Goal: Task Accomplishment & Management: Manage account settings

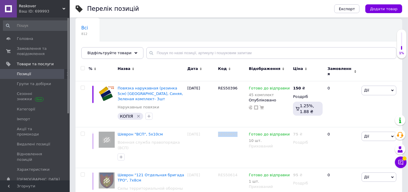
scroll to position [43, 0]
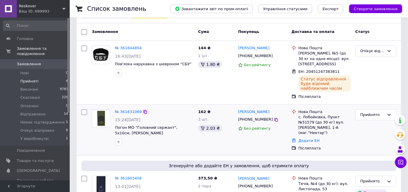
scroll to position [43, 0]
click at [122, 111] on link "№ 361631069" at bounding box center [128, 111] width 27 height 4
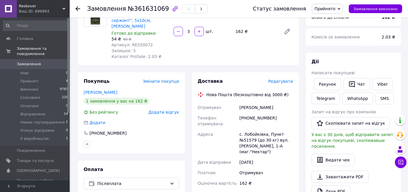
scroll to position [65, 0]
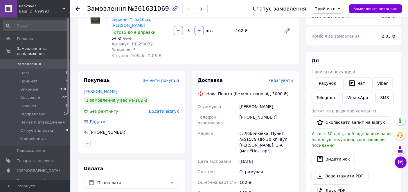
click at [261, 112] on div "+380504517745" at bounding box center [267, 120] width 56 height 16
copy div "+380504517745"
click at [245, 101] on div "Михайлик Сергій" at bounding box center [267, 106] width 56 height 10
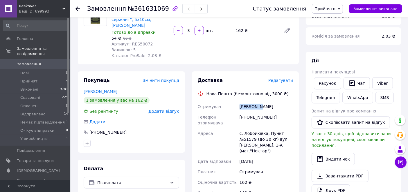
click at [245, 101] on div "Михайлик Сергій" at bounding box center [267, 106] width 56 height 10
copy div "Михайлик"
click at [264, 101] on div "Михайлик Сергій" at bounding box center [267, 106] width 56 height 10
copy div "Сергій"
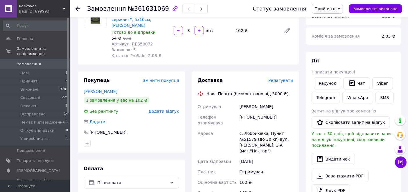
click at [251, 128] on div "с. Лобойківка, Пункт №51579 (до 30 кг) вул. Чарівна, 1-А (маг."Нектар")" at bounding box center [267, 142] width 56 height 28
copy div "Лобойківка"
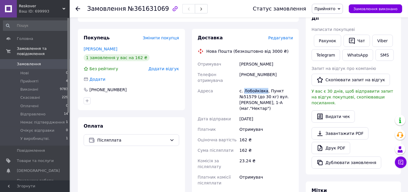
scroll to position [108, 0]
paste input "20451247391398"
type input "20451247391398"
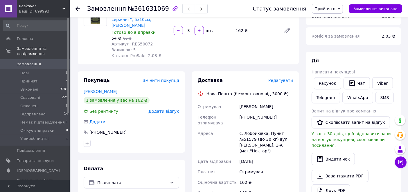
scroll to position [65, 0]
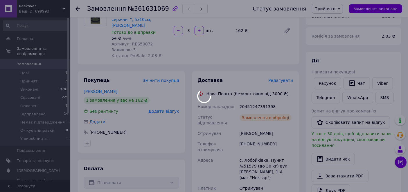
click at [334, 6] on span "Прийнято" at bounding box center [325, 8] width 21 height 5
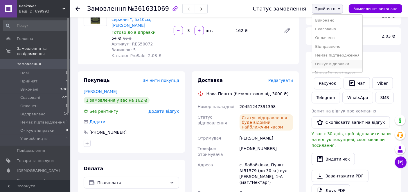
click at [331, 63] on li "Очікує відправки" at bounding box center [337, 64] width 50 height 9
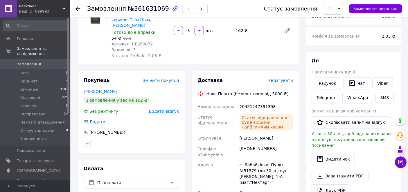
scroll to position [43, 0]
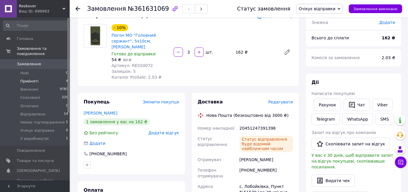
click at [42, 77] on li "Прийняті 4" at bounding box center [35, 81] width 71 height 8
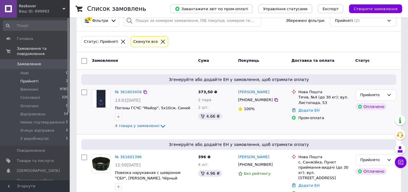
scroll to position [22, 0]
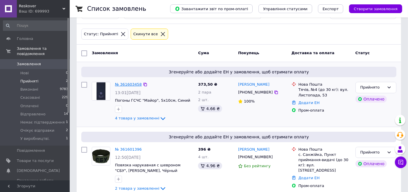
click at [132, 84] on link "№ 361603458" at bounding box center [128, 84] width 27 height 4
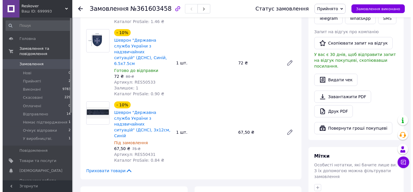
scroll to position [172, 0]
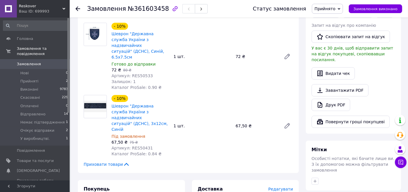
click at [278, 186] on span "Редагувати" at bounding box center [281, 188] width 25 height 5
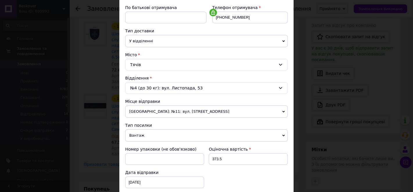
scroll to position [129, 0]
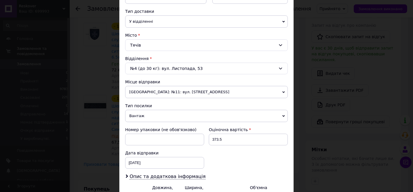
click at [165, 113] on span "Вантаж" at bounding box center [206, 116] width 163 height 12
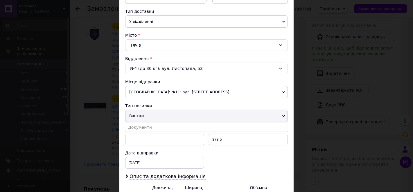
click at [158, 123] on li "Документи" at bounding box center [206, 127] width 163 height 9
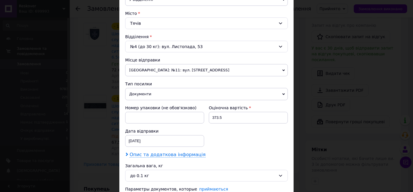
scroll to position [151, 0]
click at [156, 148] on div "Платник Отримувач Відправник Прізвище отримувача Гейдер Ім'я отримувача Олексан…" at bounding box center [206, 57] width 163 height 281
click at [156, 153] on span "Опис та додаткова інформація" at bounding box center [168, 155] width 76 height 6
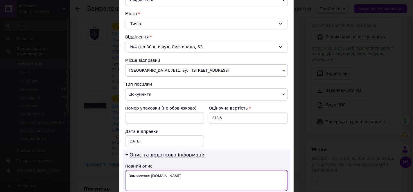
click at [148, 171] on textarea "Замовлення Prom.ua" at bounding box center [206, 180] width 163 height 21
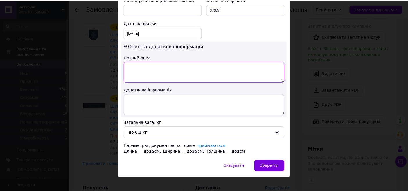
scroll to position [263, 0]
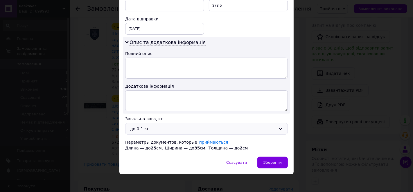
click at [252, 127] on div "до 0.1 кг" at bounding box center [203, 128] width 146 height 6
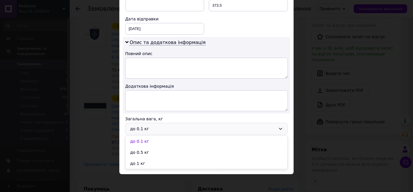
drag, startPoint x: 149, startPoint y: 147, endPoint x: 213, endPoint y: 145, distance: 64.3
click at [149, 147] on li "до 0.5 кг" at bounding box center [207, 151] width 162 height 11
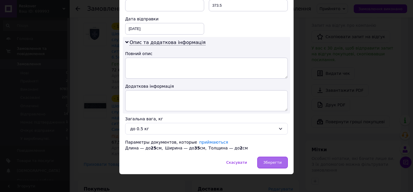
click at [275, 161] on span "Зберегти" at bounding box center [273, 162] width 18 height 4
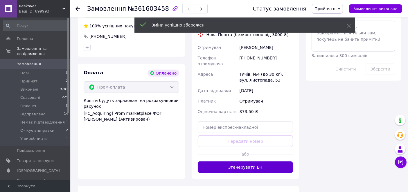
scroll to position [366, 0]
click at [271, 161] on button "Згенерувати ЕН" at bounding box center [246, 167] width 96 height 12
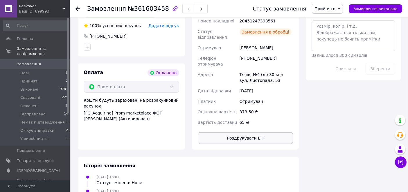
click at [250, 132] on button "Роздрукувати ЕН" at bounding box center [246, 138] width 96 height 12
click at [332, 9] on span "Прийнято" at bounding box center [325, 8] width 21 height 5
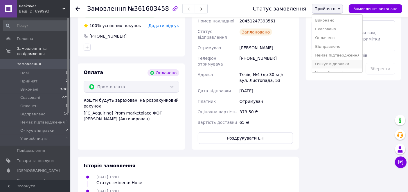
click at [334, 62] on li "Очікує відправки" at bounding box center [337, 64] width 50 height 9
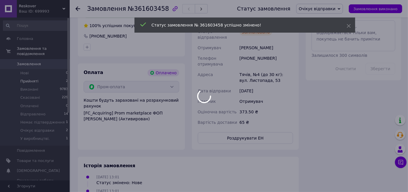
click at [46, 77] on li "Прийняті 2" at bounding box center [35, 81] width 71 height 8
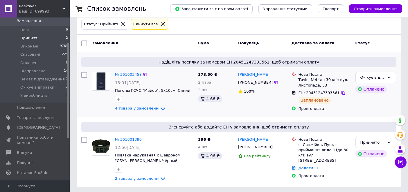
scroll to position [33, 0]
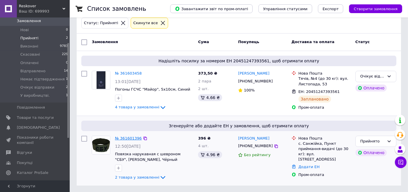
click at [128, 138] on link "№ 361601396" at bounding box center [128, 138] width 27 height 4
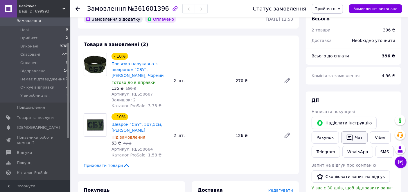
click at [353, 136] on button "Чат" at bounding box center [354, 137] width 26 height 12
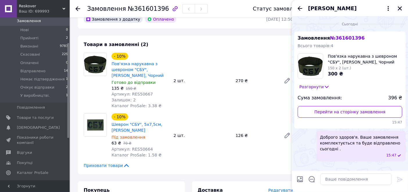
click at [402, 8] on icon "Закрити" at bounding box center [400, 8] width 5 height 5
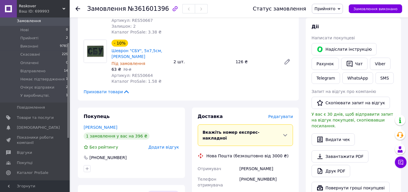
scroll to position [119, 0]
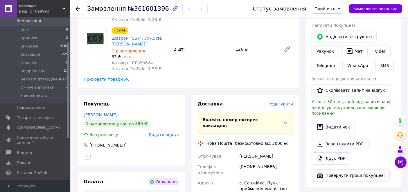
click at [256, 161] on div "+380930475199" at bounding box center [267, 169] width 56 height 16
copy div "+380930475199"
click at [245, 151] on div "Іщук Ігор" at bounding box center [267, 156] width 56 height 10
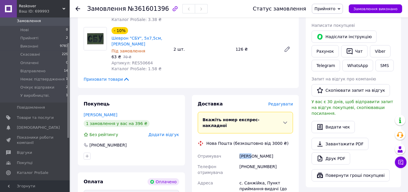
click at [245, 151] on div "Іщук Ігор" at bounding box center [267, 156] width 56 height 10
copy div "Іщук"
click at [251, 151] on div "Іщук Ігор" at bounding box center [267, 156] width 56 height 10
copy div "Ігор"
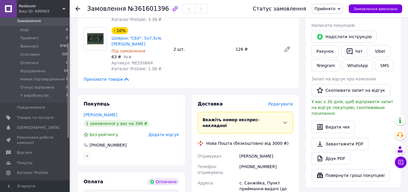
click at [247, 177] on div "с. Санжійка, Пункт приймання-видачі (до 30 кг): вул. Приморська, 38" at bounding box center [267, 191] width 56 height 28
copy div "Санжійка"
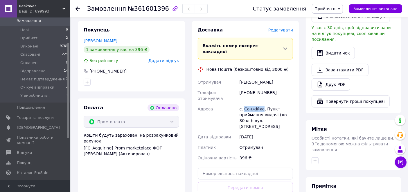
scroll to position [205, 0]
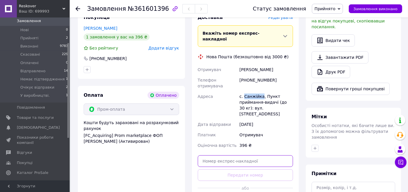
click at [224, 155] on input "text" at bounding box center [246, 161] width 96 height 12
paste input "20451247394728"
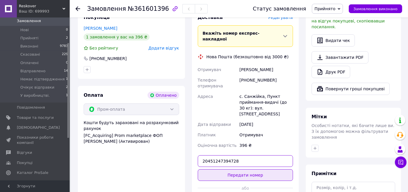
type input "20451247394728"
click at [236, 169] on button "Передати номер" at bounding box center [246, 175] width 96 height 12
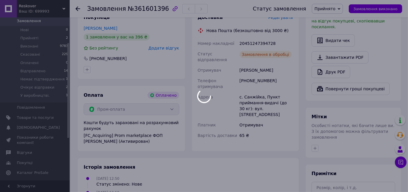
click at [334, 7] on span "Прийнято" at bounding box center [325, 8] width 21 height 5
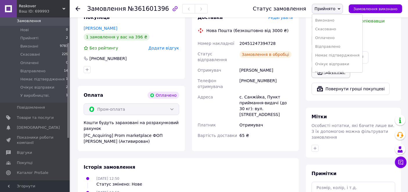
drag, startPoint x: 332, startPoint y: 62, endPoint x: 316, endPoint y: 62, distance: 16.3
click at [333, 62] on li "Очікує відправки" at bounding box center [337, 64] width 50 height 9
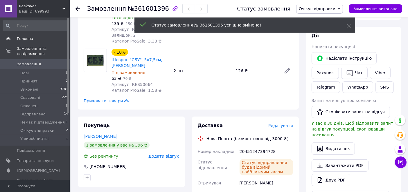
scroll to position [76, 0]
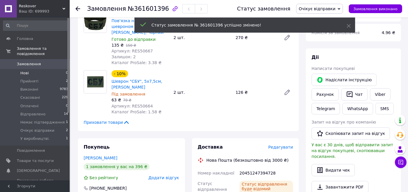
click at [37, 69] on li "Нові 0" at bounding box center [35, 73] width 71 height 8
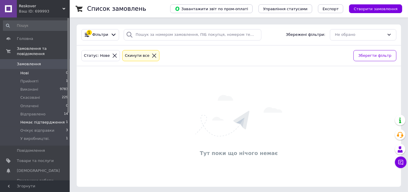
click at [46, 119] on span "Немає підтвердження" at bounding box center [42, 121] width 44 height 5
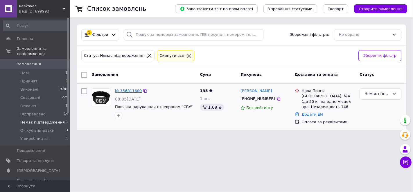
click at [121, 89] on link "№ 356811600" at bounding box center [128, 90] width 27 height 4
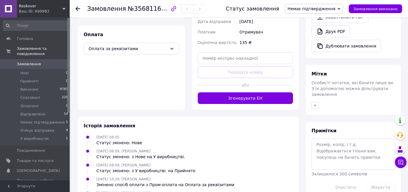
scroll to position [194, 0]
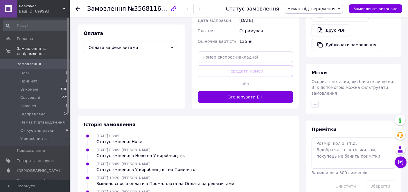
click at [320, 8] on span "Немає підтвердження" at bounding box center [312, 8] width 48 height 5
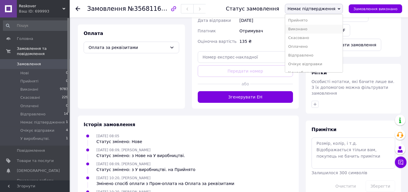
click at [316, 28] on li "Виконано" at bounding box center [314, 29] width 58 height 9
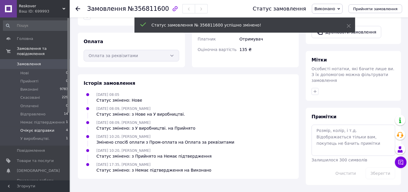
scroll to position [179, 0]
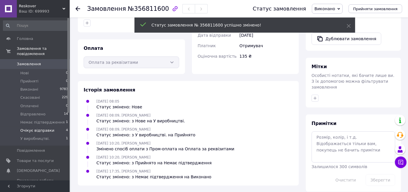
click at [39, 128] on span "Очікує відправки" at bounding box center [37, 130] width 34 height 5
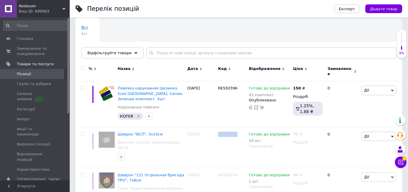
scroll to position [43, 0]
